Goal: Information Seeking & Learning: Learn about a topic

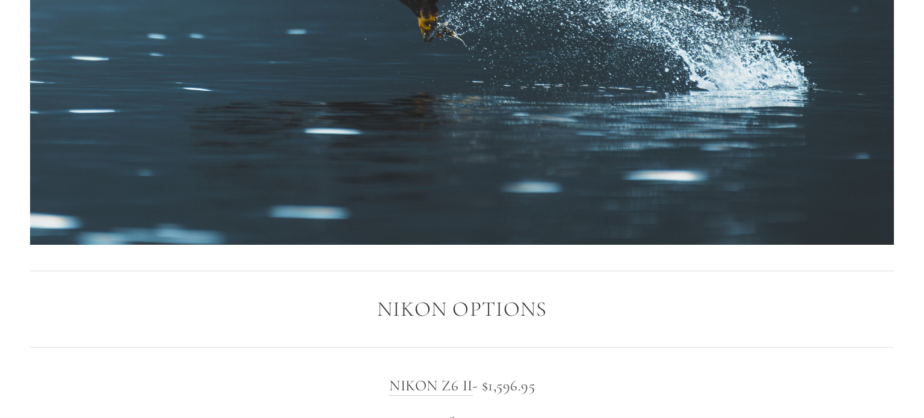
click at [349, 220] on img at bounding box center [462, 2] width 864 height 486
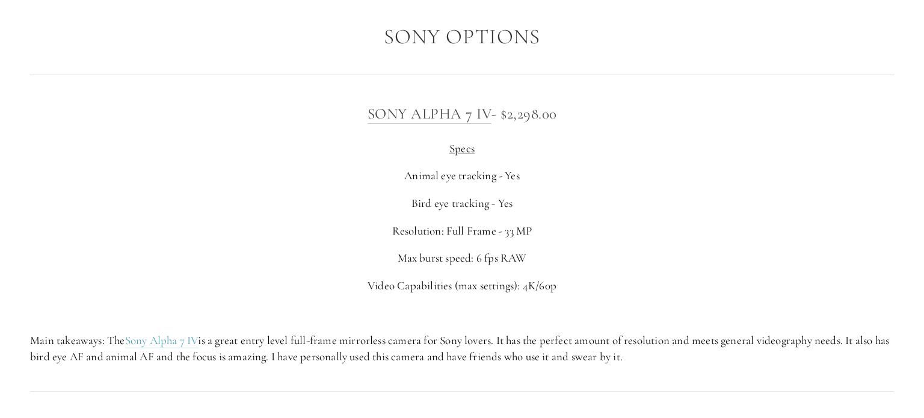
scroll to position [3010, 0]
click at [417, 147] on p "Specs" at bounding box center [462, 147] width 864 height 16
click at [416, 171] on p "Animal eye tracking - Yes" at bounding box center [462, 174] width 864 height 16
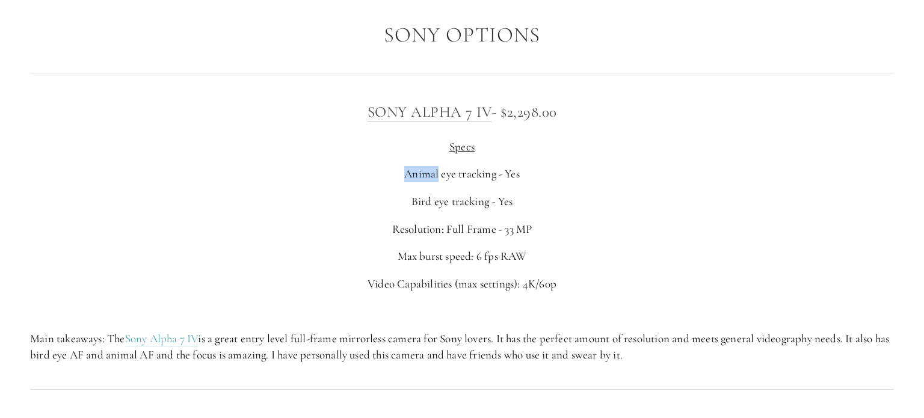
click at [416, 171] on p "Animal eye tracking - Yes" at bounding box center [462, 174] width 864 height 16
click at [418, 198] on p "Bird eye tracking - Yes" at bounding box center [462, 202] width 864 height 16
click at [421, 235] on p "Resolution: Full Frame - 33 MP" at bounding box center [462, 229] width 864 height 16
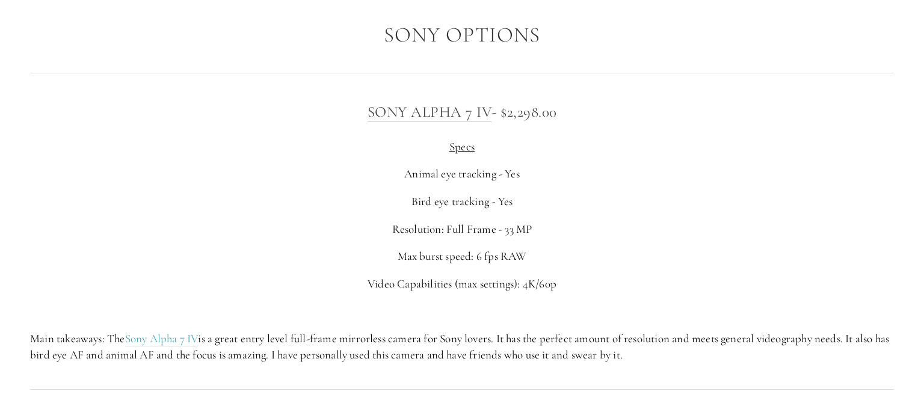
click at [421, 235] on p "Resolution: Full Frame - 33 MP" at bounding box center [462, 229] width 864 height 16
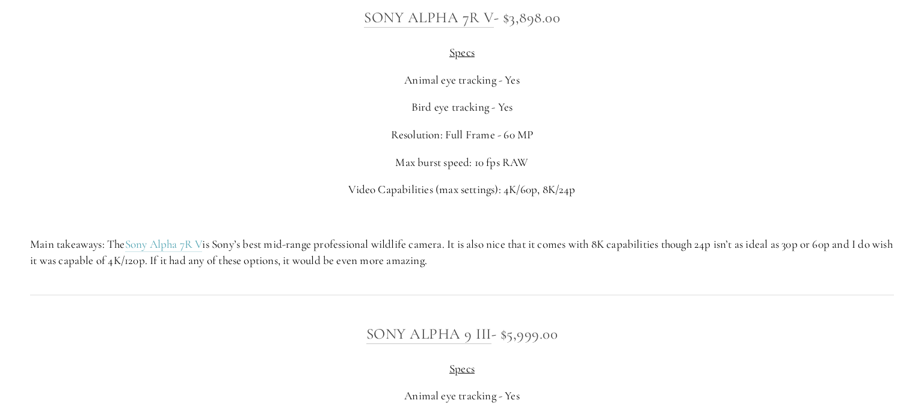
scroll to position [3426, 0]
click at [436, 146] on div "Sony Alpha 7R V - $3,898.00 Specs Animal eye tracking - Yes Bird eye tracking -…" at bounding box center [462, 135] width 864 height 263
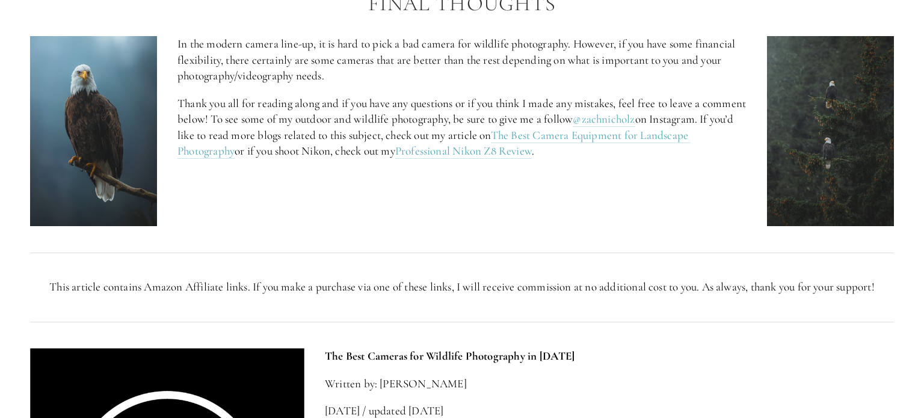
scroll to position [5090, 0]
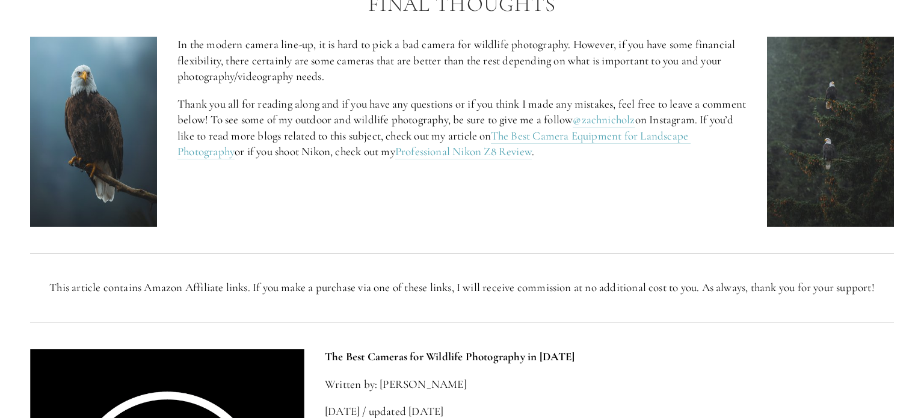
click at [430, 138] on p "Thank you all for reading along and if you have any questions or if you think I…" at bounding box center [461, 128] width 569 height 64
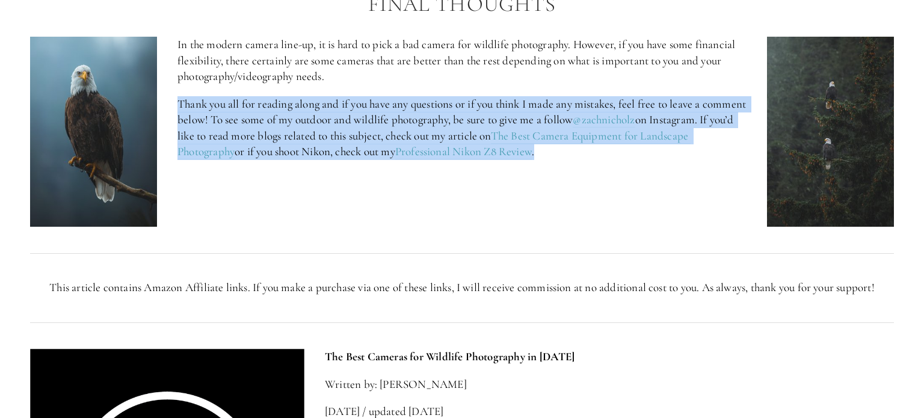
click at [430, 138] on p "Thank you all for reading along and if you have any questions or if you think I…" at bounding box center [461, 128] width 569 height 64
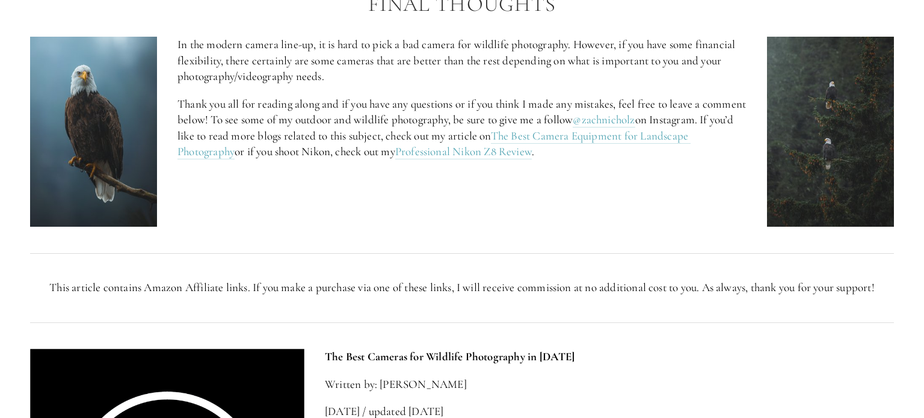
click at [430, 138] on p "Thank you all for reading along and if you have any questions or if you think I…" at bounding box center [461, 128] width 569 height 64
click at [100, 141] on img at bounding box center [93, 132] width 127 height 191
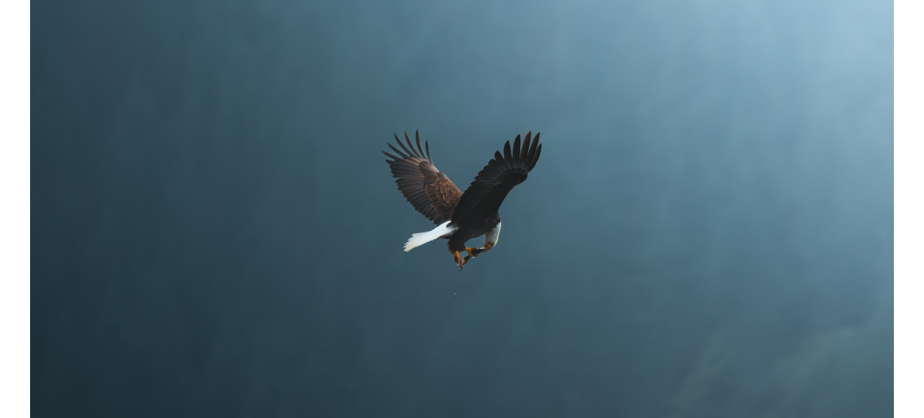
scroll to position [0, 0]
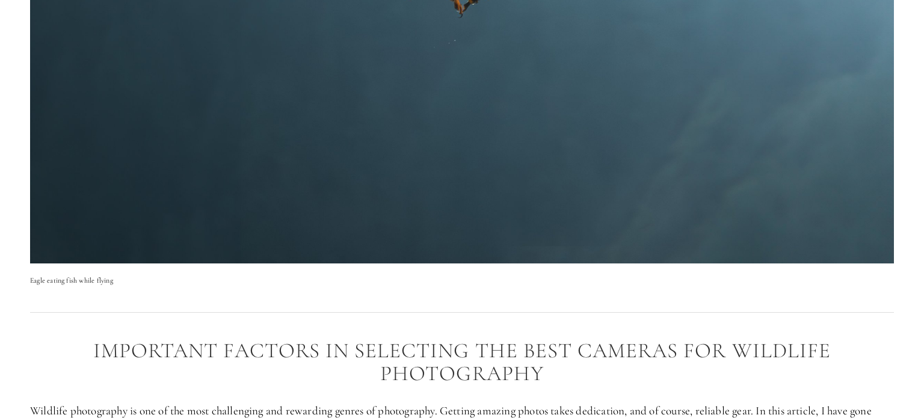
scroll to position [466, 0]
click at [124, 276] on p "Eagle eating fish while flying" at bounding box center [462, 281] width 864 height 12
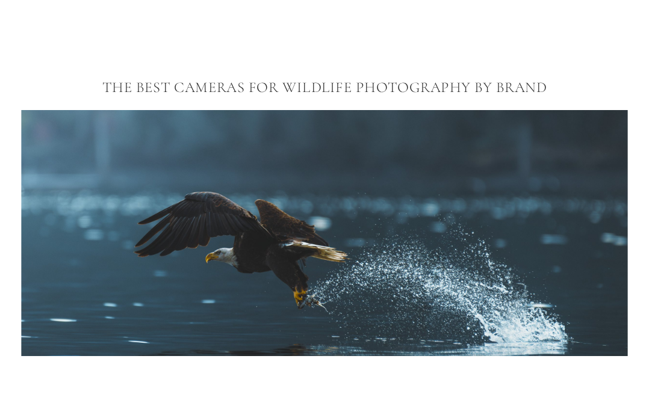
scroll to position [1339, 0]
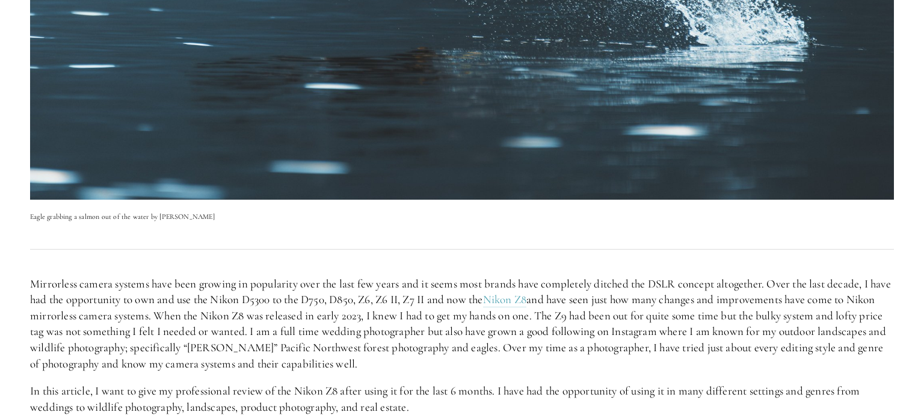
scroll to position [439, 0]
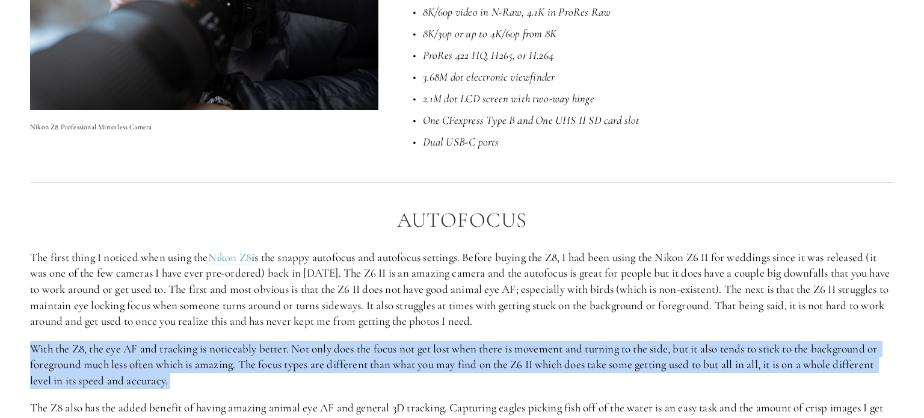
scroll to position [1103, 0]
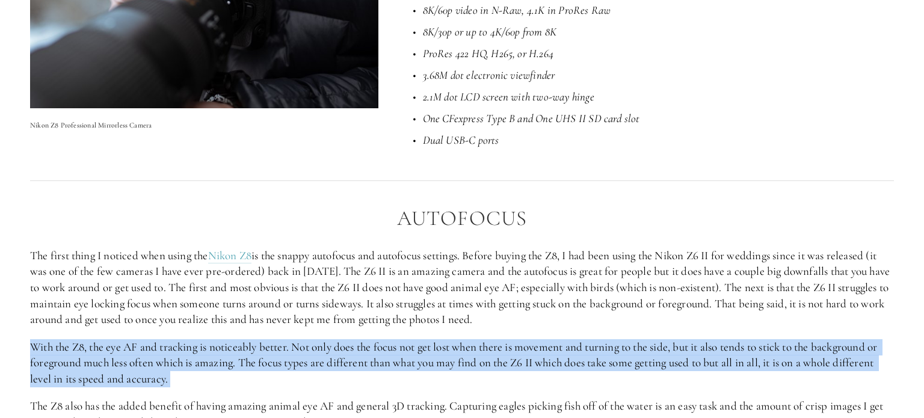
click at [549, 268] on p "The first thing I noticed when using the Nikon Z8 is the snappy autofocus and a…" at bounding box center [462, 288] width 864 height 80
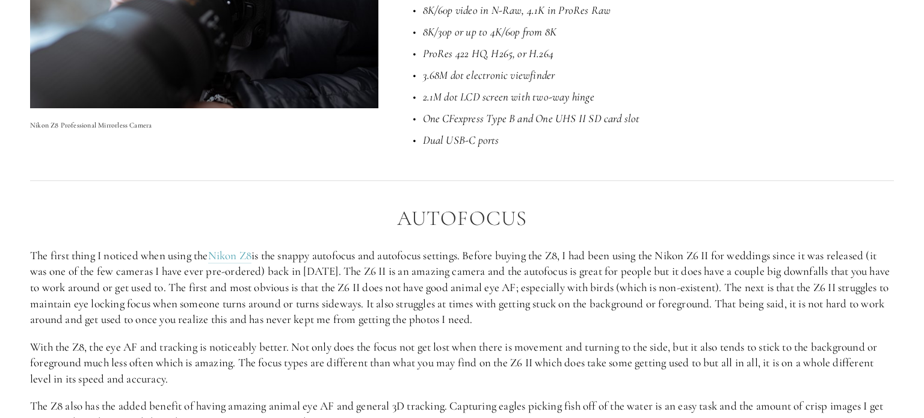
click at [549, 268] on p "The first thing I noticed when using the Nikon Z8 is the snappy autofocus and a…" at bounding box center [462, 288] width 864 height 80
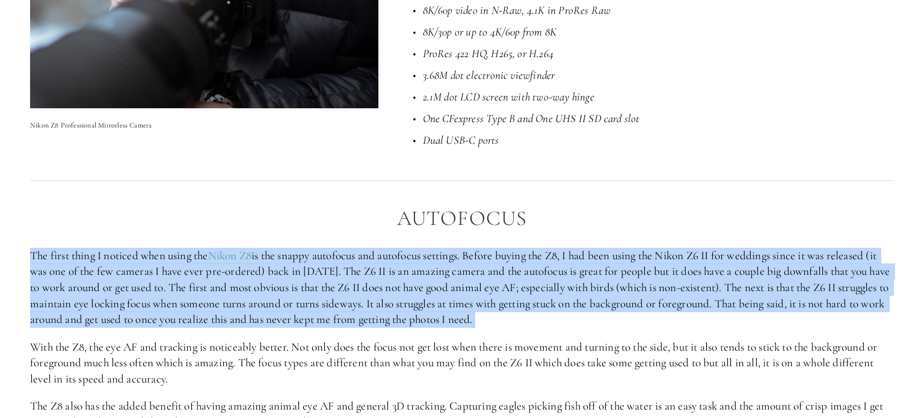
click at [549, 268] on p "The first thing I noticed when using the Nikon Z8 is the snappy autofocus and a…" at bounding box center [462, 288] width 864 height 80
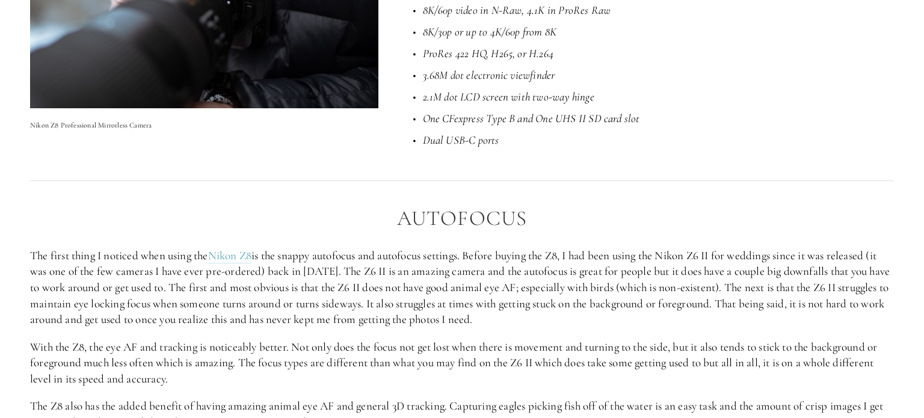
click at [549, 268] on p "The first thing I noticed when using the Nikon Z8 is the snappy autofocus and a…" at bounding box center [462, 288] width 864 height 80
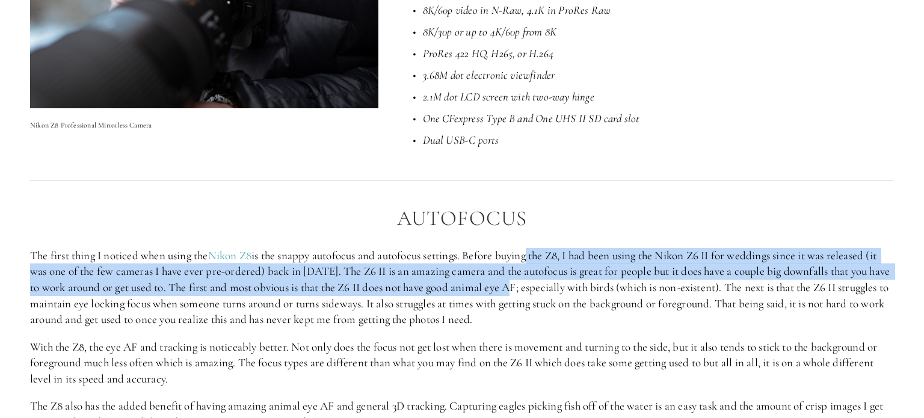
drag, startPoint x: 537, startPoint y: 260, endPoint x: 537, endPoint y: 283, distance: 23.5
click at [537, 283] on p "The first thing I noticed when using the Nikon Z8 is the snappy autofocus and a…" at bounding box center [462, 288] width 864 height 80
click at [537, 312] on p "The first thing I noticed when using the Nikon Z8 is the snappy autofocus and a…" at bounding box center [462, 288] width 864 height 80
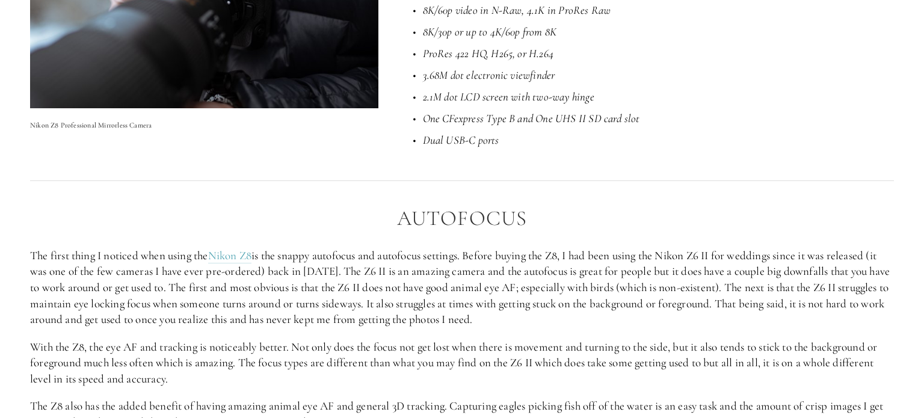
click at [537, 312] on p "The first thing I noticed when using the Nikon Z8 is the snappy autofocus and a…" at bounding box center [462, 288] width 864 height 80
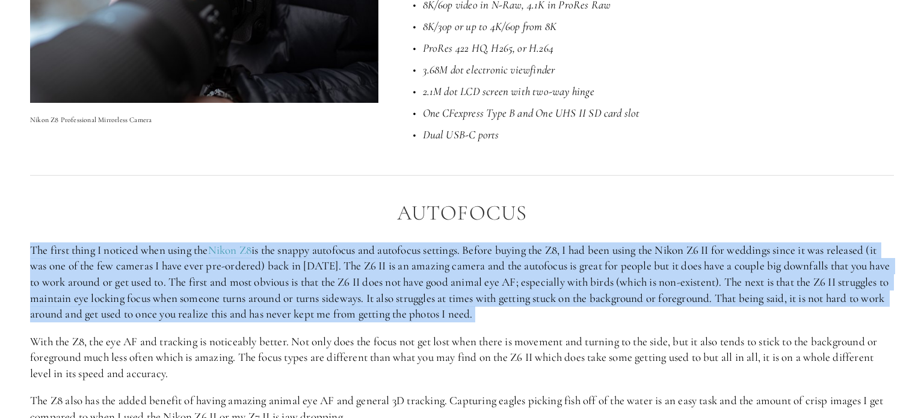
scroll to position [1112, 0]
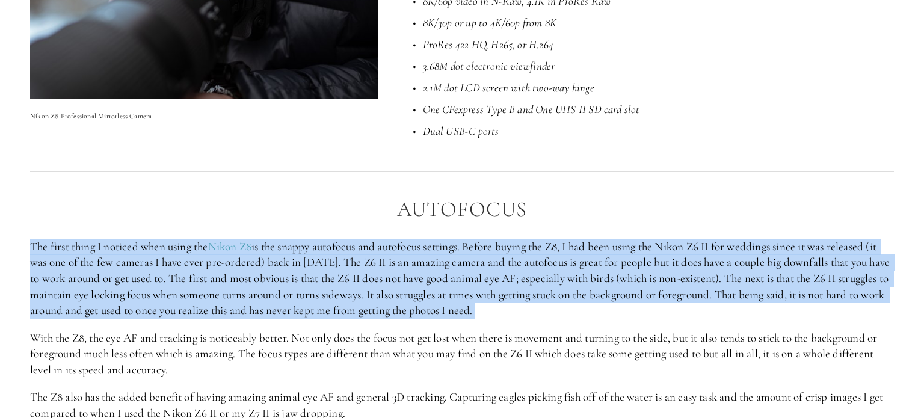
click at [535, 345] on p "With the Z8, the eye AF and tracking is noticeably better. Not only does the fo…" at bounding box center [462, 354] width 864 height 48
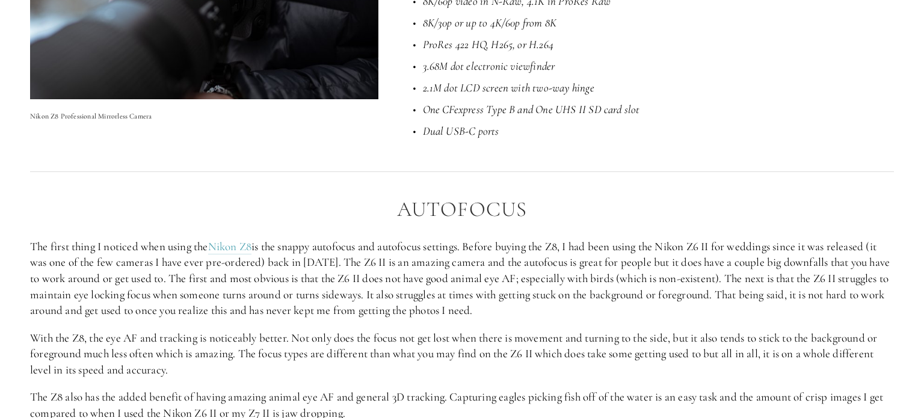
click at [535, 345] on p "With the Z8, the eye AF and tracking is noticeably better. Not only does the fo…" at bounding box center [462, 354] width 864 height 48
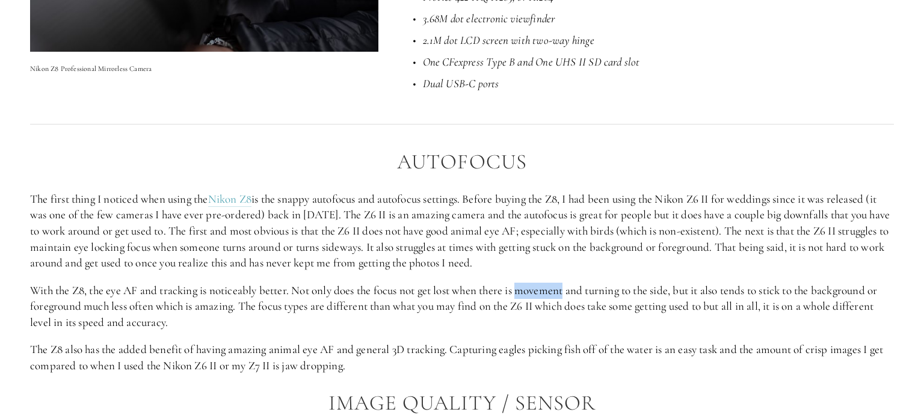
click at [535, 345] on p "The Z8 also has the added benefit of having amazing animal eye AF and general 3…" at bounding box center [462, 358] width 864 height 32
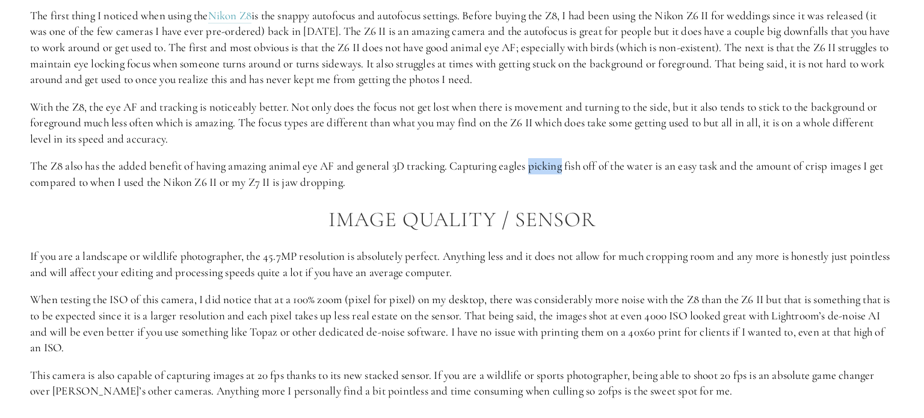
click at [535, 345] on p "When testing the ISO of this camera, I did notice that at a 100% zoom (pixel fo…" at bounding box center [462, 324] width 864 height 64
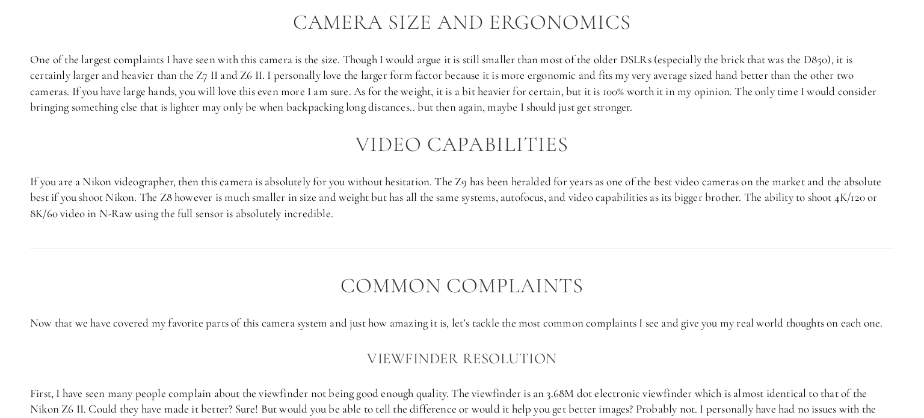
scroll to position [1787, 0]
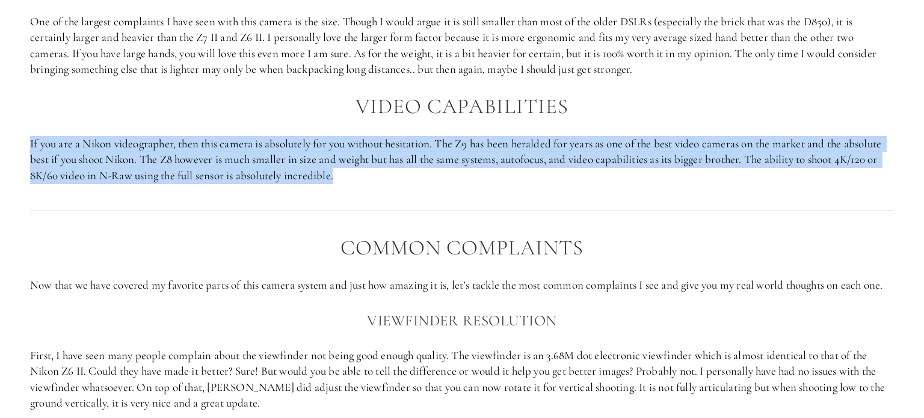
click at [446, 147] on p "If you are a Nikon videographer, then this camera is absolutely for you without…" at bounding box center [462, 160] width 864 height 48
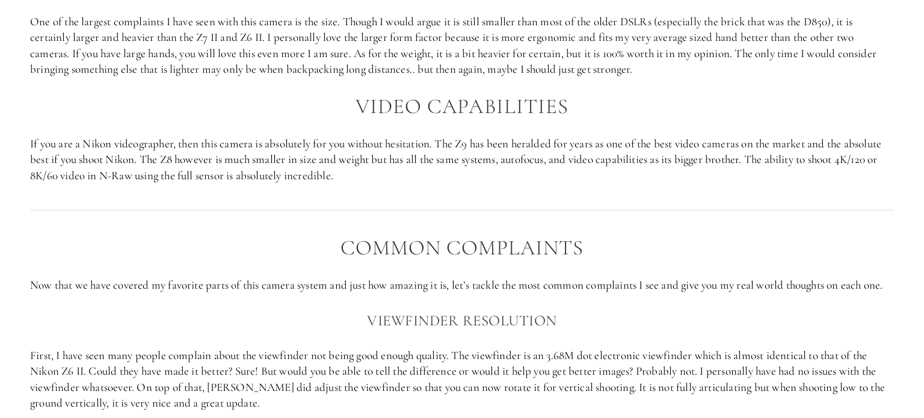
click at [446, 147] on p "If you are a Nikon videographer, then this camera is absolutely for you without…" at bounding box center [462, 160] width 864 height 48
click at [446, 149] on p "If you are a Nikon videographer, then this camera is absolutely for you without…" at bounding box center [462, 160] width 864 height 48
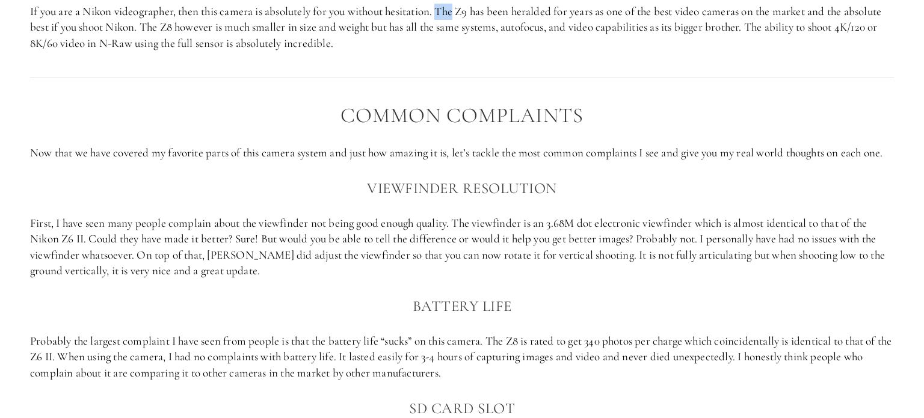
scroll to position [1920, 0]
click at [446, 149] on p "Now that we have covered my favorite parts of this camera system and just how a…" at bounding box center [462, 152] width 864 height 16
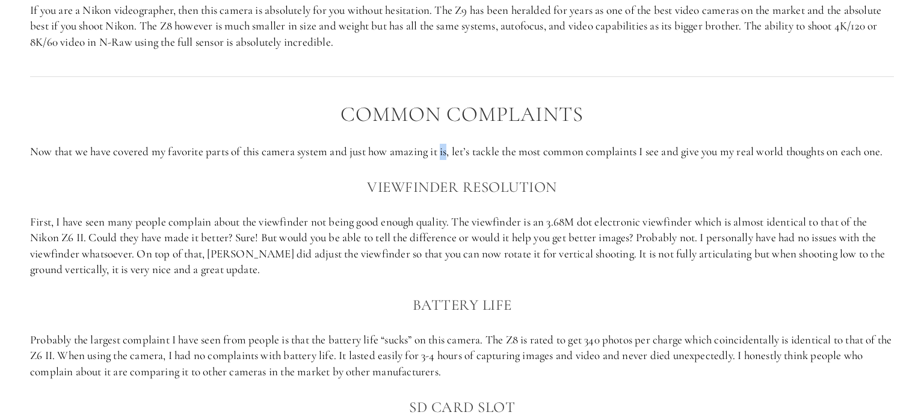
click at [446, 149] on p "Now that we have covered my favorite parts of this camera system and just how a…" at bounding box center [462, 152] width 864 height 16
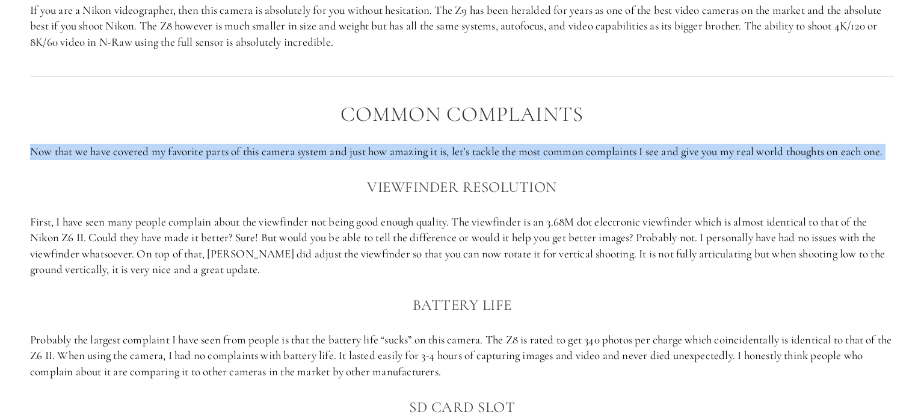
click at [446, 149] on p "Now that we have covered my favorite parts of this camera system and just how a…" at bounding box center [462, 152] width 864 height 16
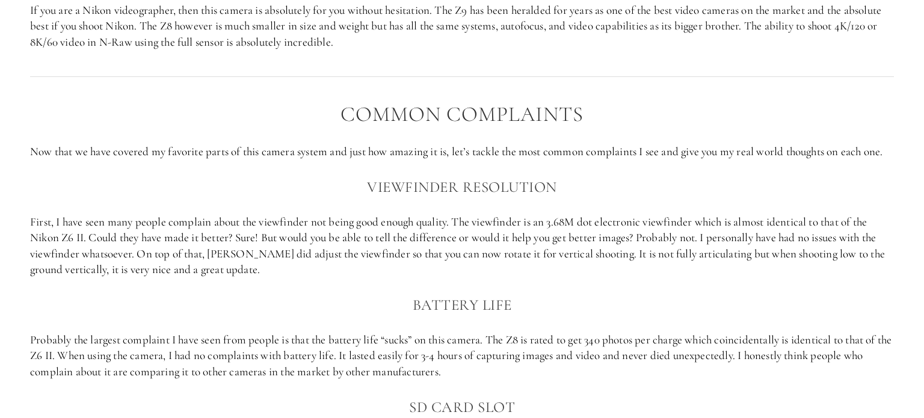
click at [446, 149] on p "Now that we have covered my favorite parts of this camera system and just how a…" at bounding box center [462, 152] width 864 height 16
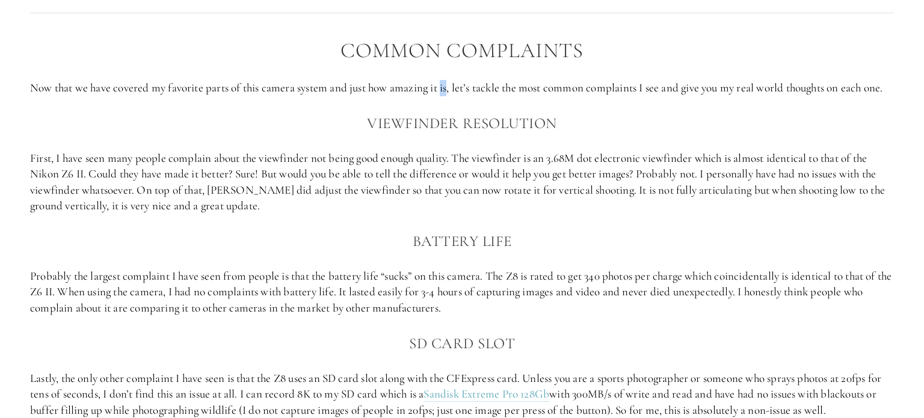
scroll to position [1989, 0]
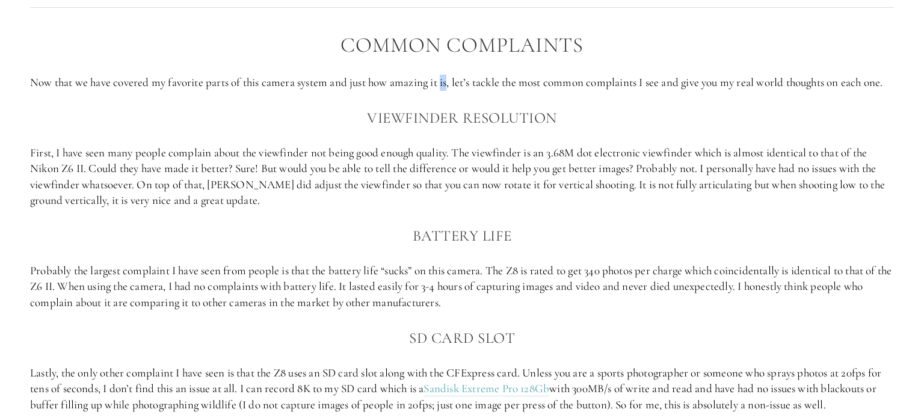
click at [446, 149] on div "Common Complaints Now that we have covered my favorite parts of this camera sys…" at bounding box center [462, 274] width 864 height 481
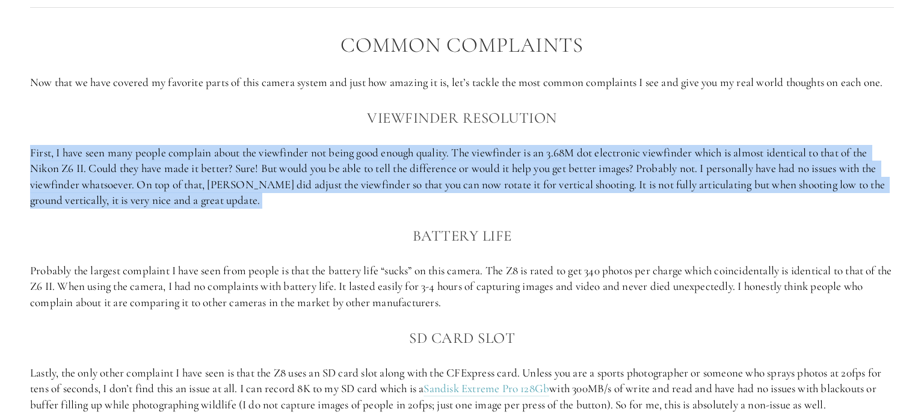
click at [446, 149] on div "Common Complaints Now that we have covered my favorite parts of this camera sys…" at bounding box center [462, 274] width 864 height 481
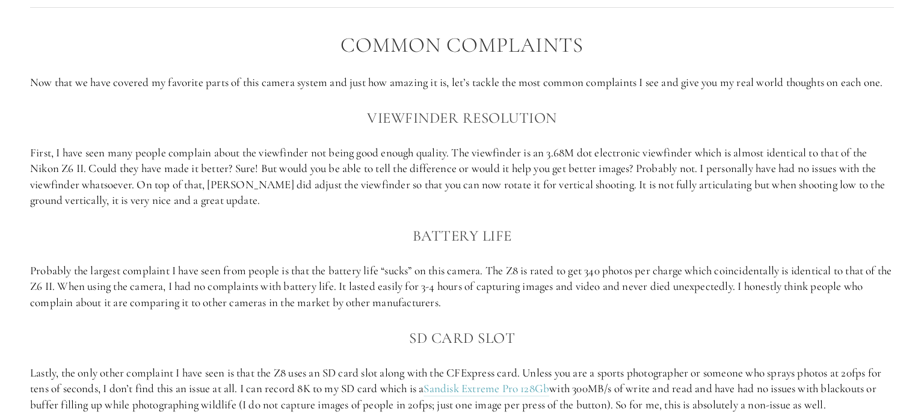
click at [446, 149] on div "Common Complaints Now that we have covered my favorite parts of this camera sys…" at bounding box center [462, 274] width 864 height 481
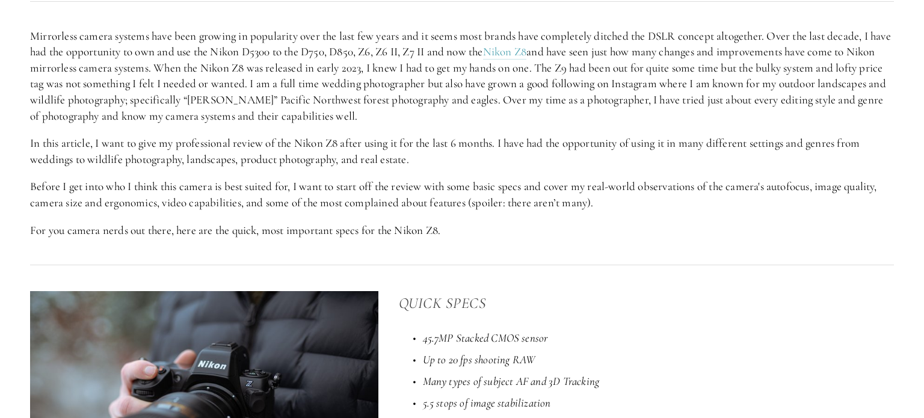
scroll to position [0, 0]
